Goal: Transaction & Acquisition: Download file/media

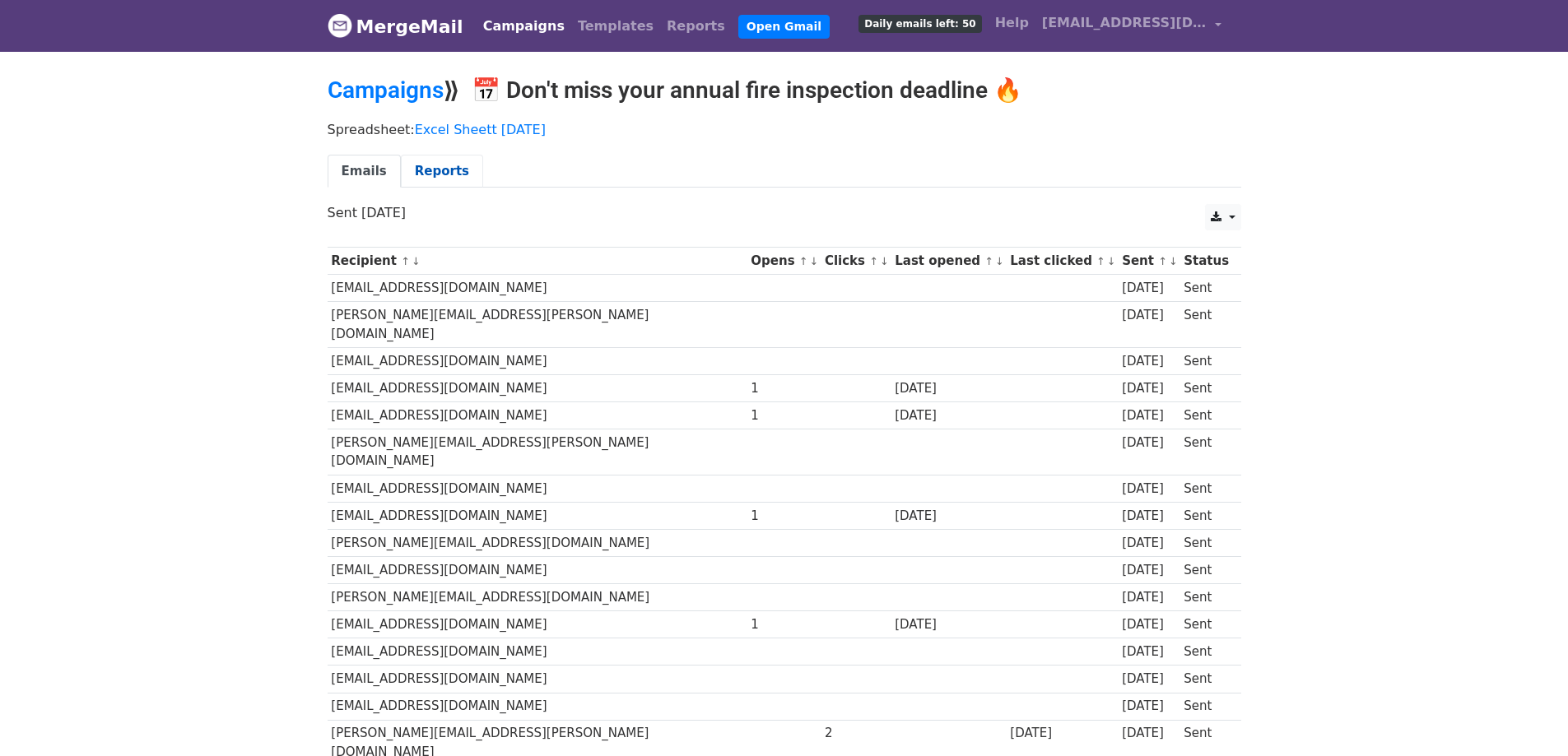
click at [436, 168] on link "Reports" at bounding box center [442, 171] width 82 height 33
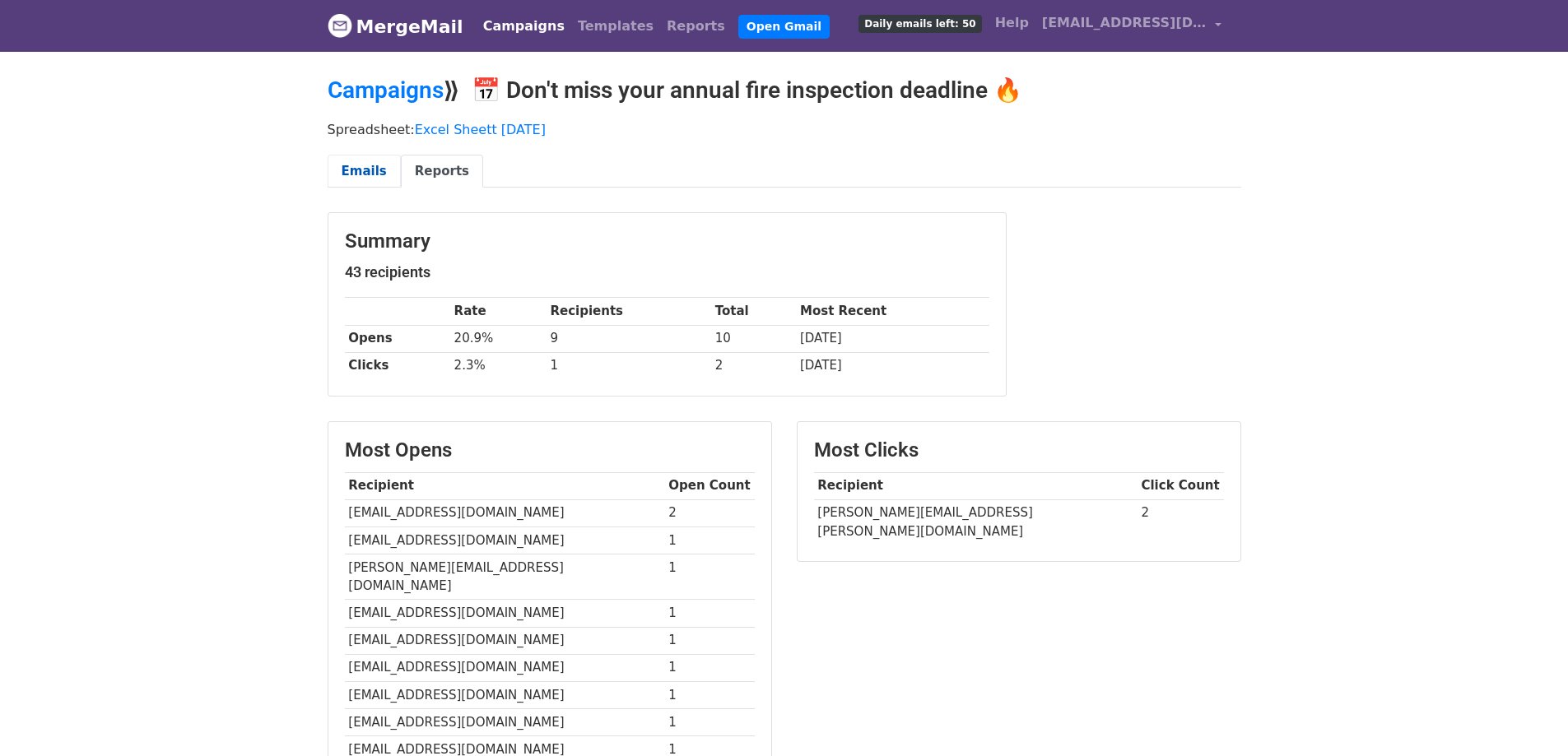
click at [372, 170] on link "Emails" at bounding box center [364, 171] width 73 height 33
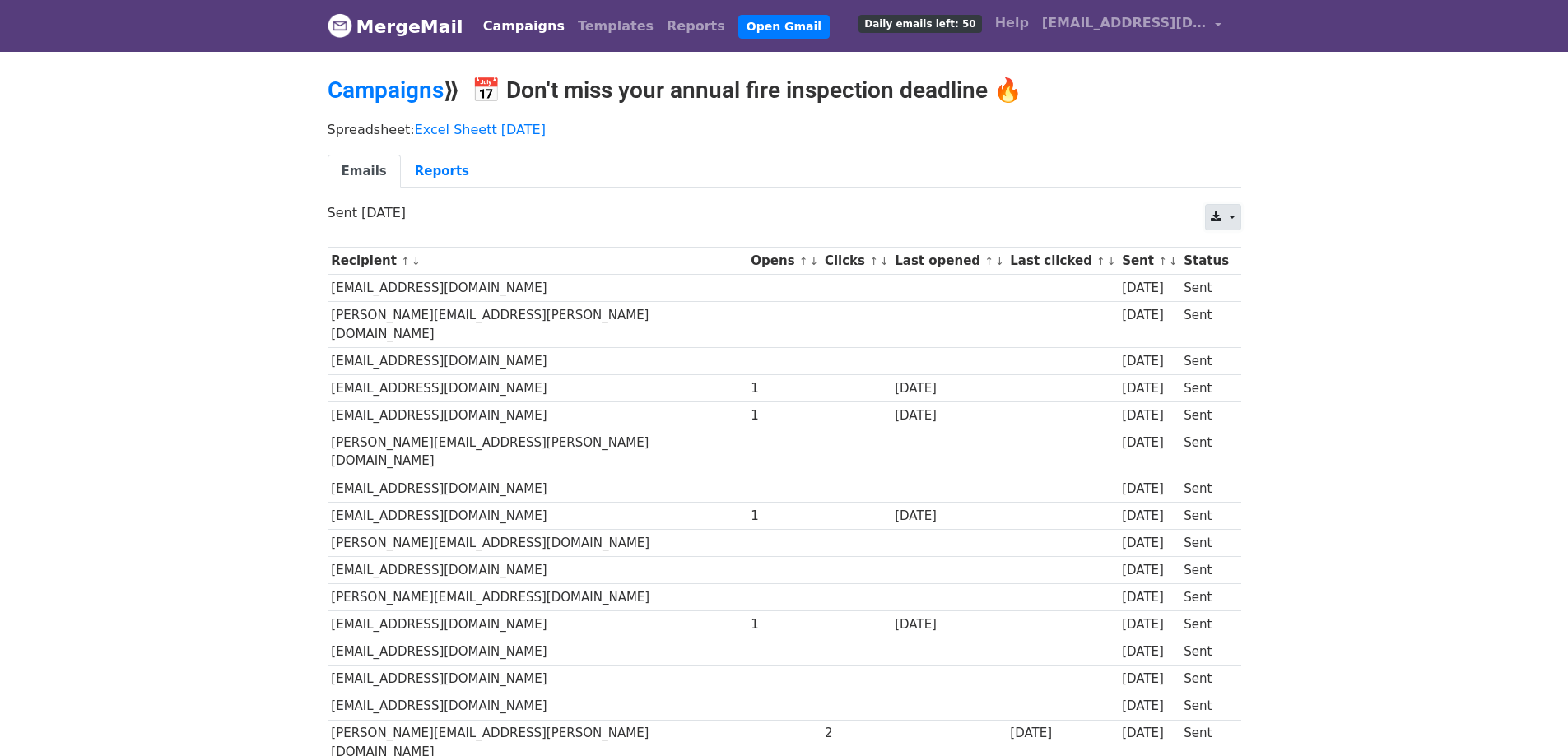
click at [1228, 217] on link at bounding box center [1222, 217] width 35 height 26
click at [1236, 253] on link "CSV" at bounding box center [1242, 255] width 74 height 26
